Goal: Task Accomplishment & Management: Manage account settings

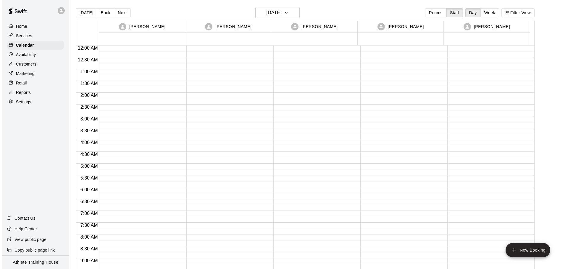
scroll to position [337, 0]
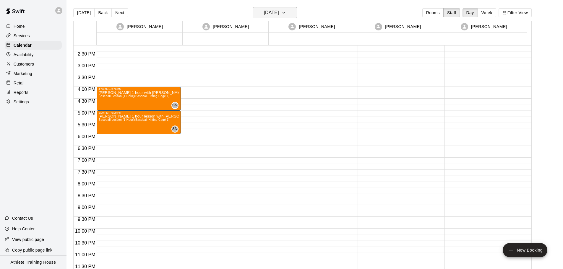
click at [286, 9] on icon "button" at bounding box center [283, 12] width 5 height 7
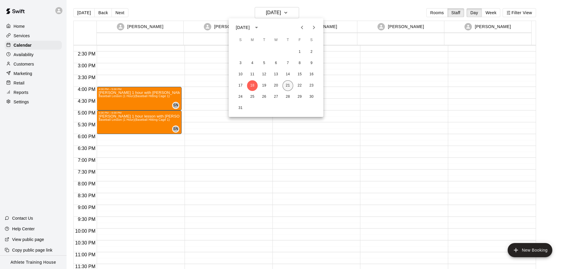
click at [290, 86] on button "21" at bounding box center [287, 85] width 11 height 11
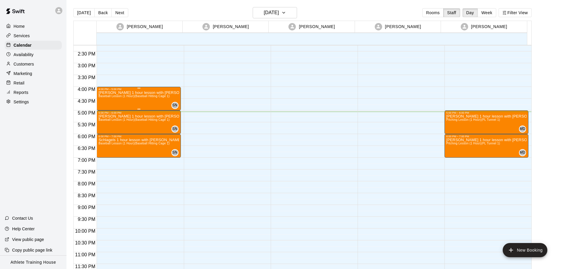
click at [120, 98] on span "Baseball Lesson (1 Hour) (Baseball Hitting Cage 1)" at bounding box center [133, 96] width 71 height 3
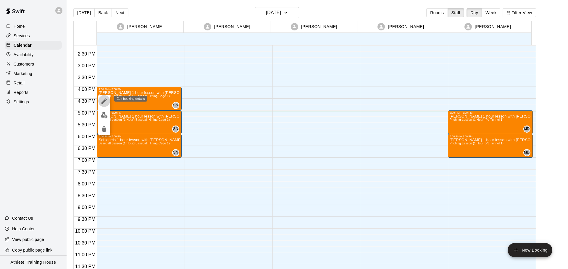
click at [103, 101] on icon "edit" at bounding box center [104, 101] width 7 height 7
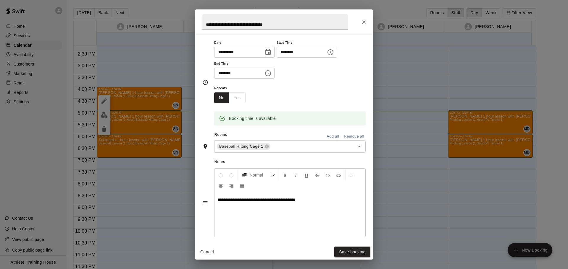
scroll to position [107, 0]
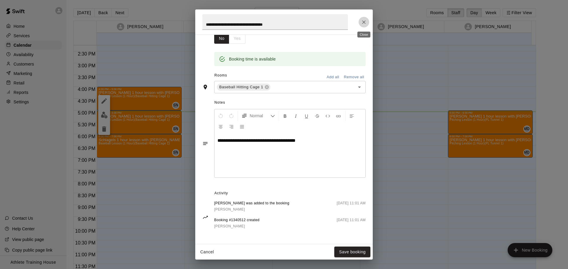
click at [362, 22] on icon "Close" at bounding box center [364, 22] width 6 height 6
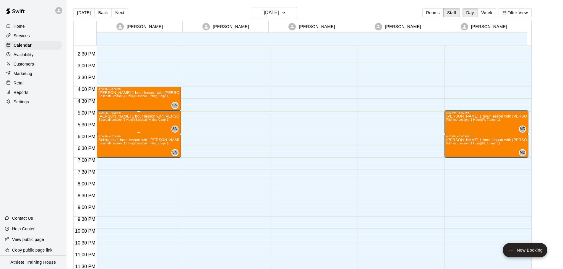
click at [124, 123] on div "[PERSON_NAME] 1 hour lesson with [PERSON_NAME] Baseball Lesson (1 Hour) (Baseba…" at bounding box center [138, 248] width 80 height 269
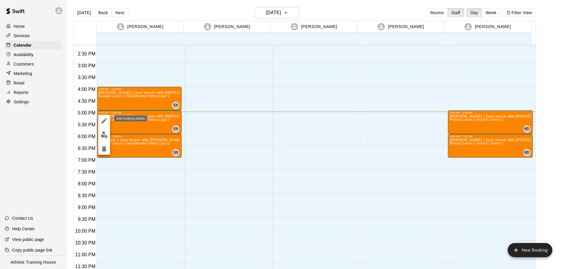
click at [106, 120] on icon "edit" at bounding box center [104, 120] width 7 height 7
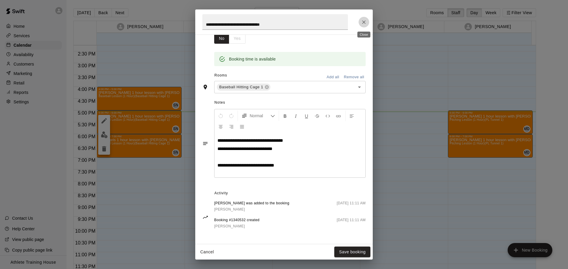
click at [360, 21] on button "Close" at bounding box center [363, 22] width 11 height 11
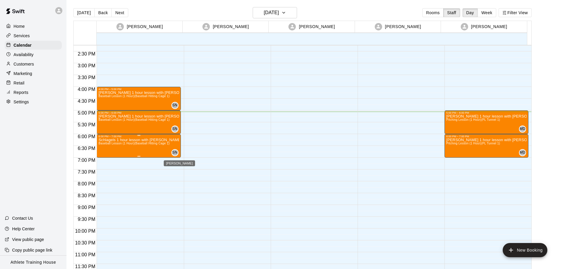
click at [174, 152] on span "SN" at bounding box center [174, 153] width 5 height 6
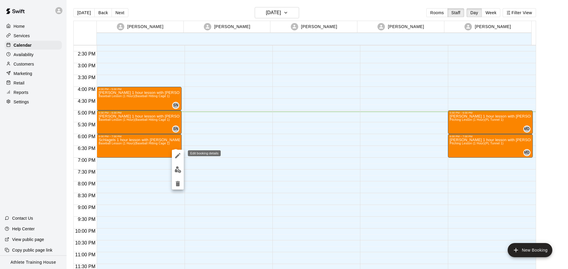
click at [179, 153] on icon "edit" at bounding box center [177, 155] width 7 height 7
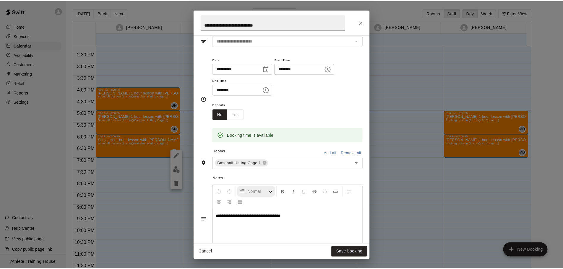
scroll to position [59, 0]
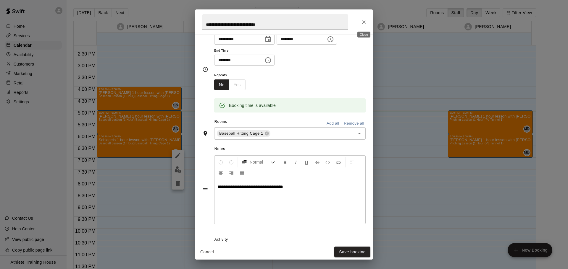
click at [365, 24] on icon "Close" at bounding box center [364, 22] width 6 height 6
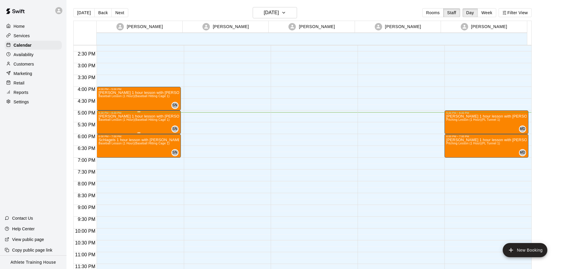
click at [102, 116] on p "[PERSON_NAME] 1 hour lesson with [PERSON_NAME]" at bounding box center [138, 116] width 80 height 0
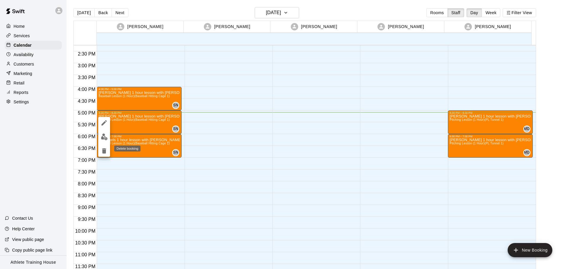
click at [105, 148] on icon "delete" at bounding box center [104, 150] width 4 height 5
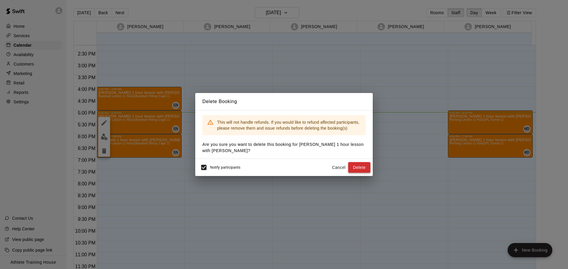
click at [352, 166] on button "Delete" at bounding box center [359, 167] width 22 height 11
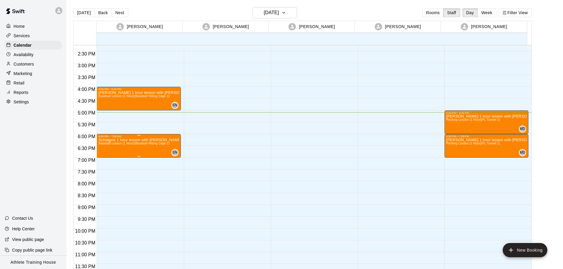
click at [110, 137] on div "6:00 PM – 7:00 PM" at bounding box center [138, 136] width 80 height 3
click at [455, 116] on div at bounding box center [284, 134] width 568 height 269
click at [448, 116] on p "[PERSON_NAME] 1 hour lesson with [PERSON_NAME]" at bounding box center [486, 116] width 80 height 0
click at [20, 85] on div at bounding box center [284, 134] width 568 height 269
click at [20, 85] on p "Retail" at bounding box center [19, 83] width 11 height 6
